Goal: Contribute content: Add original content to the website for others to see

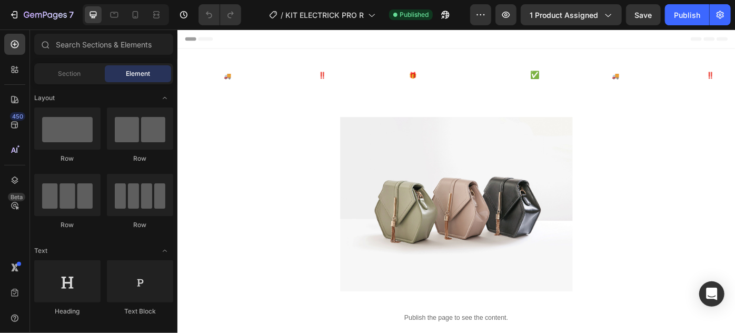
click at [146, 9] on div at bounding box center [126, 14] width 86 height 21
click at [131, 18] on icon at bounding box center [135, 14] width 11 height 11
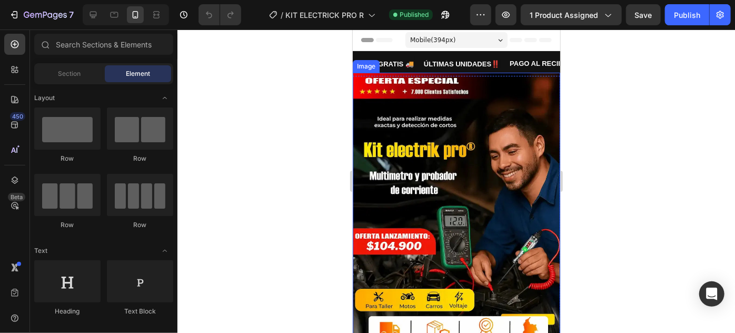
click at [448, 173] on img at bounding box center [455, 215] width 207 height 286
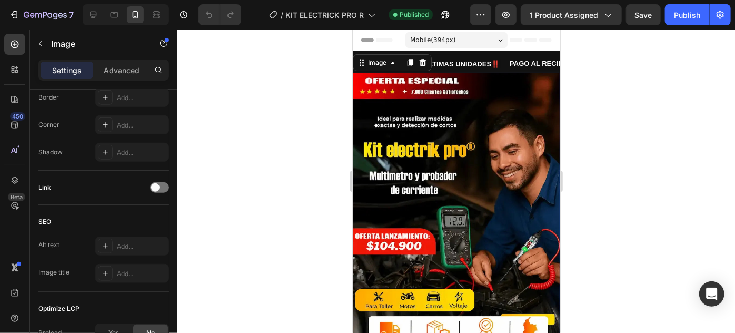
scroll to position [521, 0]
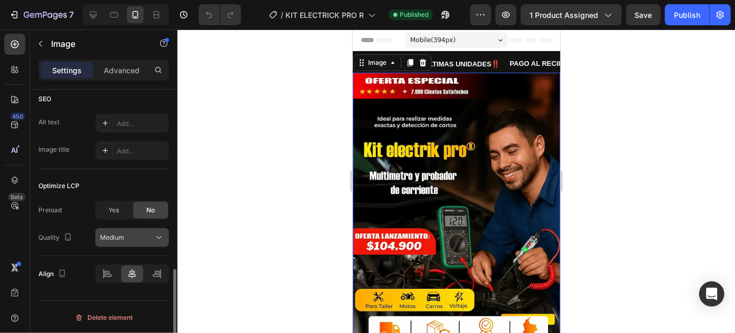
click at [103, 238] on span "Medium" at bounding box center [112, 237] width 24 height 8
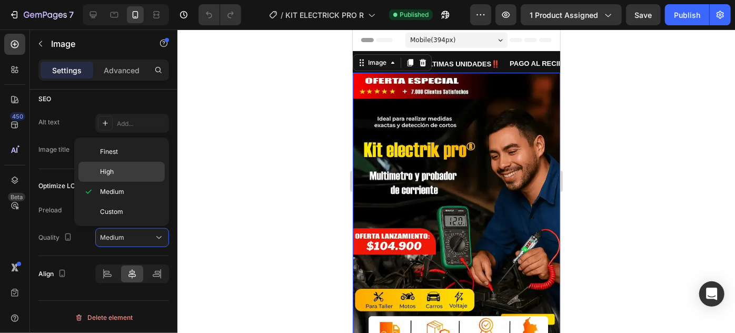
click at [131, 174] on p "High" at bounding box center [130, 171] width 60 height 9
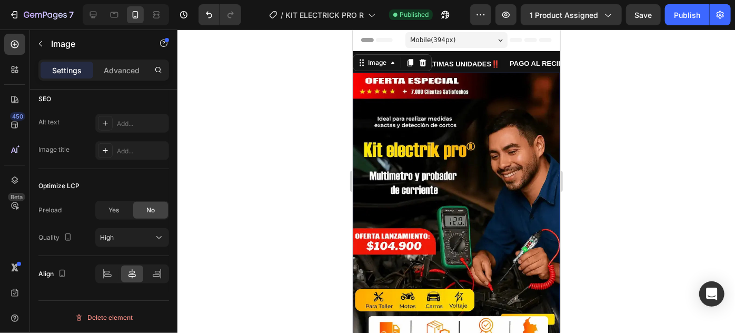
click at [286, 212] on div at bounding box center [456, 180] width 558 height 303
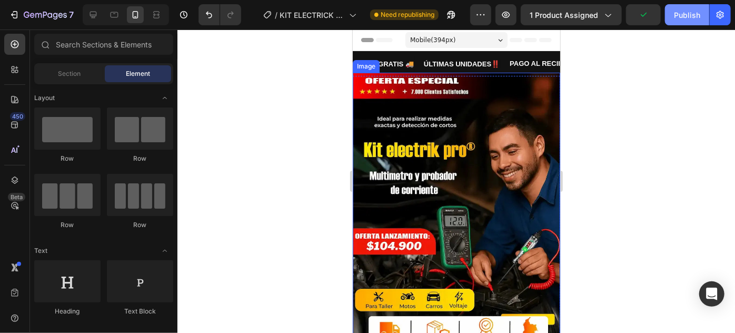
click at [677, 22] on button "Publish" at bounding box center [687, 14] width 44 height 21
click at [498, 196] on img at bounding box center [455, 215] width 207 height 286
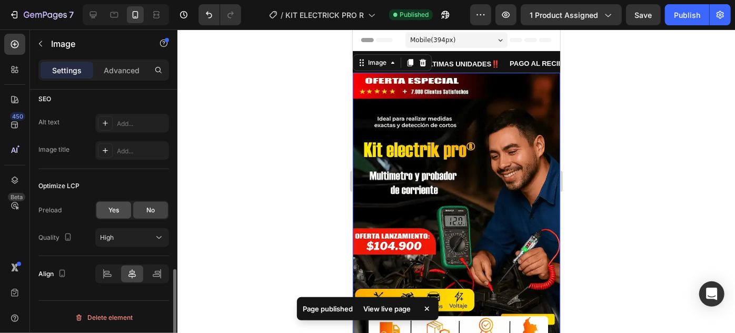
click at [119, 215] on div "Yes" at bounding box center [113, 210] width 35 height 17
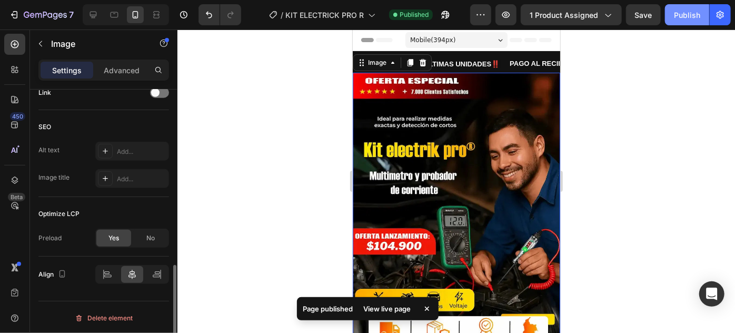
click at [678, 11] on div "Publish" at bounding box center [687, 14] width 26 height 11
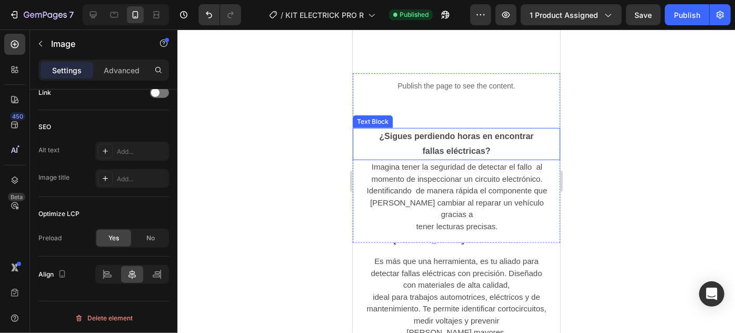
scroll to position [399, 0]
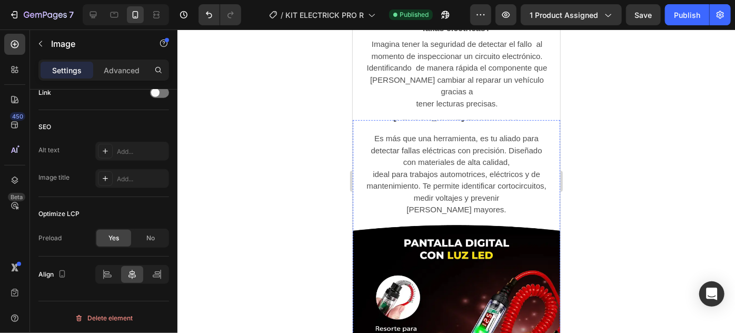
click at [463, 101] on img at bounding box center [455, 101] width 207 height 0
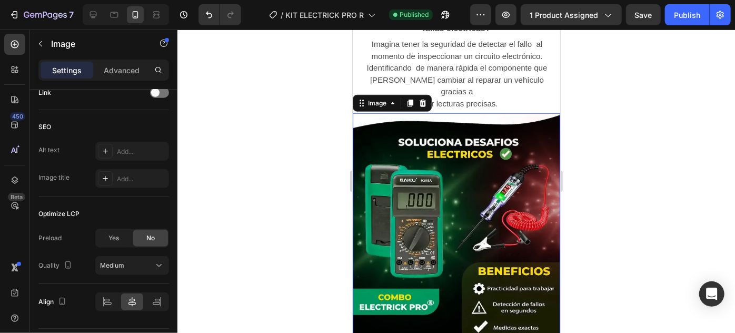
click at [464, 197] on img at bounding box center [455, 241] width 207 height 256
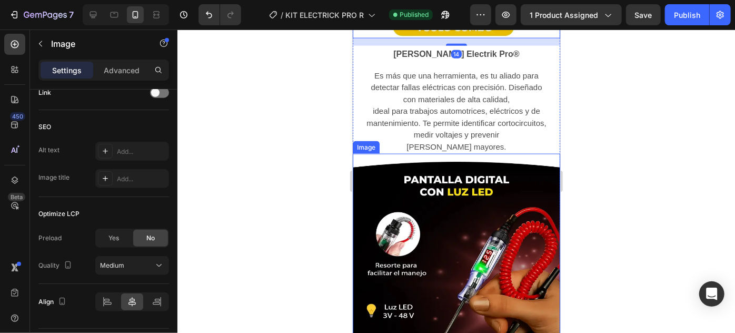
click at [457, 212] on img at bounding box center [455, 281] width 207 height 256
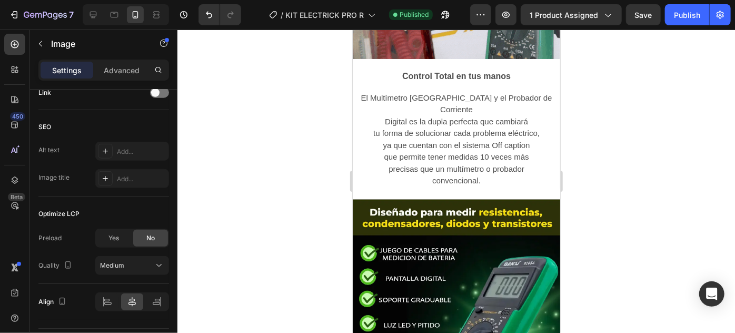
scroll to position [1276, 0]
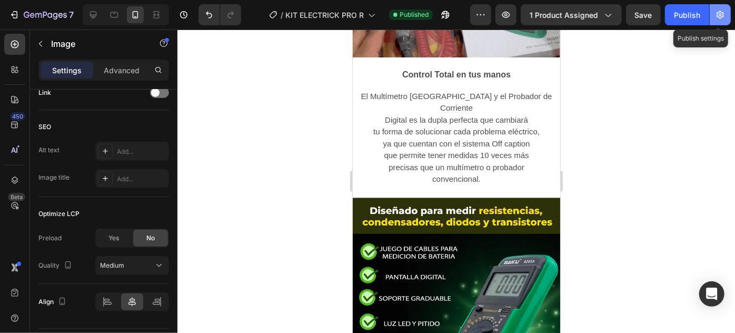
click at [723, 7] on button "button" at bounding box center [720, 14] width 21 height 21
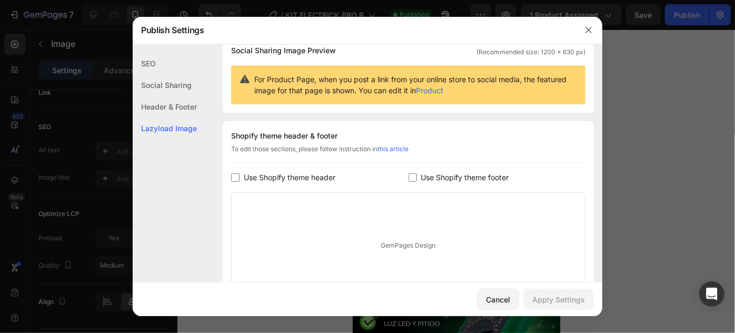
scroll to position [189, 0]
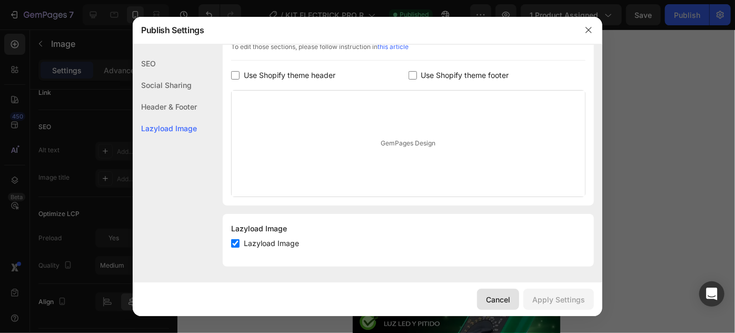
click at [489, 299] on div "Cancel" at bounding box center [498, 299] width 24 height 11
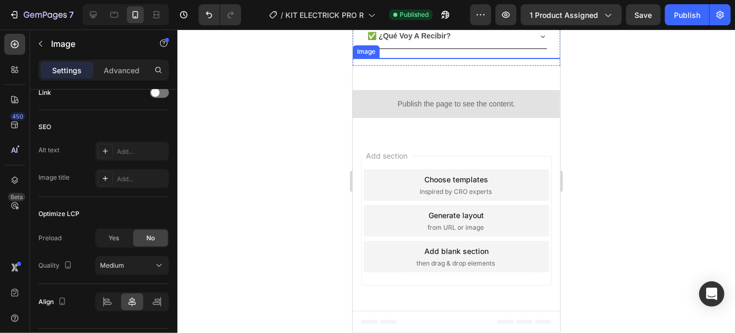
scroll to position [2787, 0]
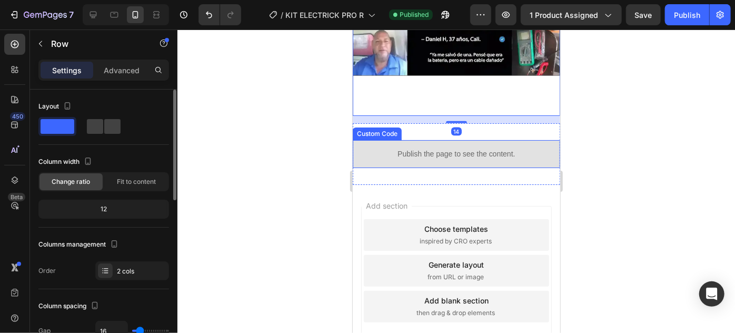
click at [483, 167] on div "Publish the page to see the content." at bounding box center [455, 154] width 207 height 28
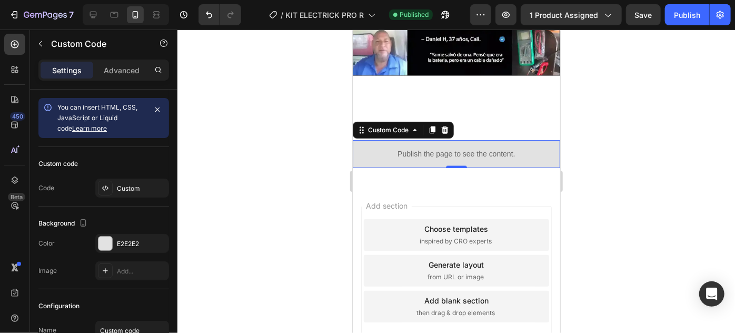
click at [403, 159] on p "Publish the page to see the content." at bounding box center [455, 153] width 207 height 11
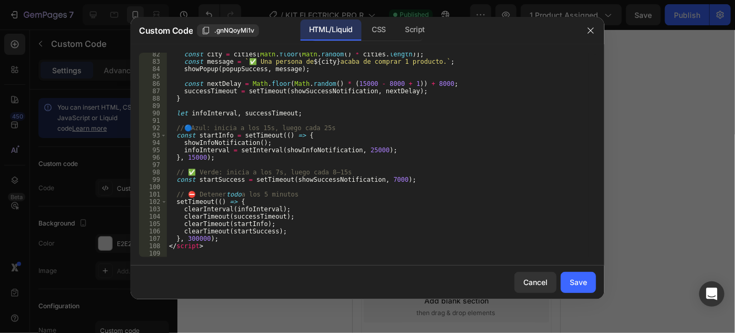
scroll to position [599, 0]
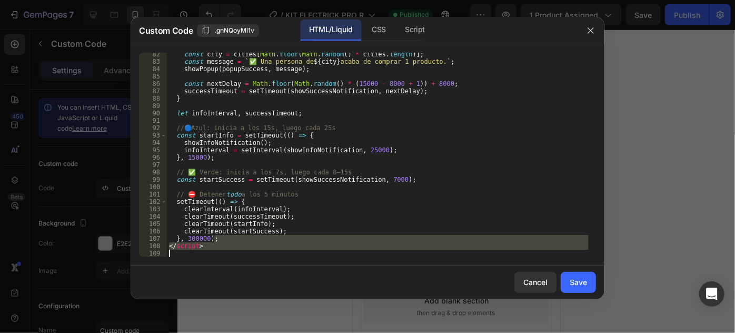
drag, startPoint x: 399, startPoint y: 235, endPoint x: 265, endPoint y: 252, distance: 134.8
click at [264, 252] on div "const city = cities [ Math . floor ( Math . random ( ) * cities . length )] ; c…" at bounding box center [378, 160] width 422 height 219
click at [287, 248] on div "const city = cities [ Math . floor ( Math . random ( ) * cities . length )] ; c…" at bounding box center [378, 155] width 422 height 204
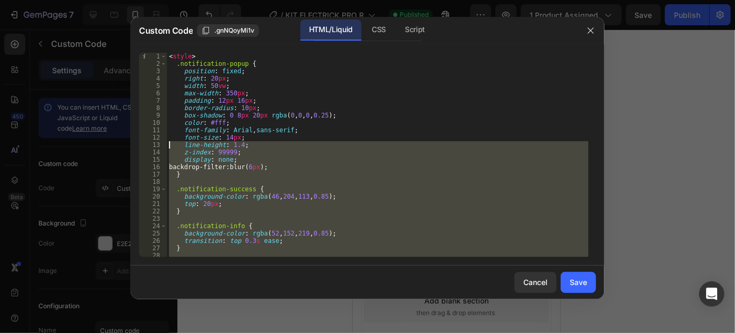
scroll to position [0, 0]
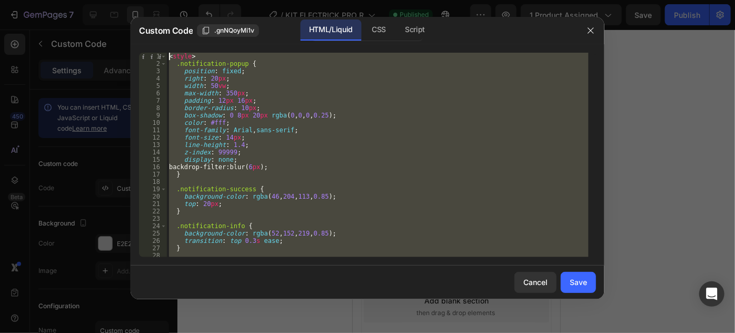
drag, startPoint x: 302, startPoint y: 255, endPoint x: 156, endPoint y: 51, distance: 251.3
click at [156, 51] on div "</script> 1 2 3 4 5 6 7 8 9 10 11 12 13 14 15 16 17 18 19 20 21 22 23 24 25 26 …" at bounding box center [368, 154] width 474 height 221
type textarea "<style> .notification-popup {"
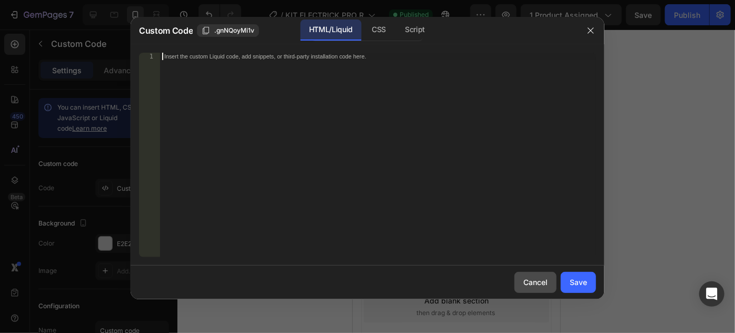
click at [533, 276] on div "Cancel" at bounding box center [535, 281] width 24 height 11
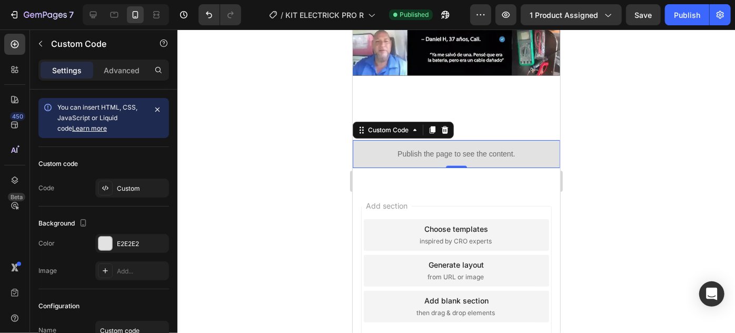
click at [465, 159] on p "Publish the page to see the content." at bounding box center [455, 153] width 207 height 11
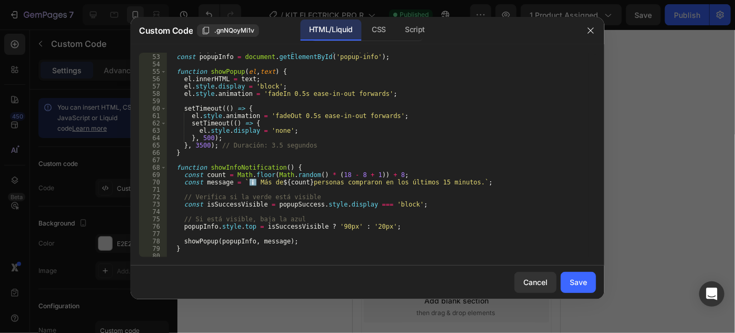
scroll to position [599, 0]
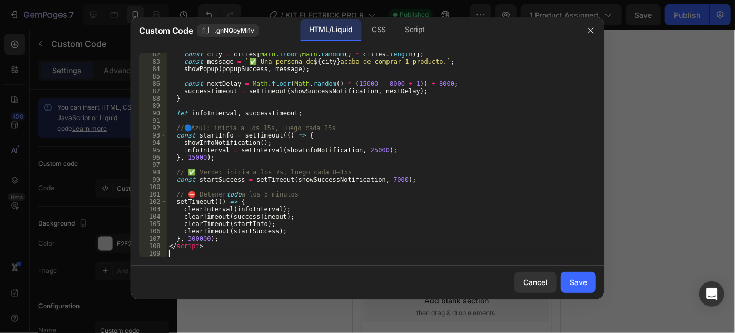
click at [220, 251] on div "const city = cities [ Math . floor ( Math . random ( ) * cities . length )] ; c…" at bounding box center [378, 160] width 422 height 219
click at [576, 279] on div "Save" at bounding box center [578, 281] width 17 height 11
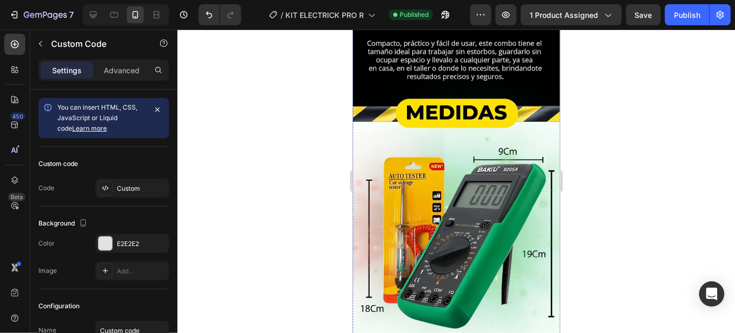
scroll to position [1749, 0]
